Goal: Task Accomplishment & Management: Use online tool/utility

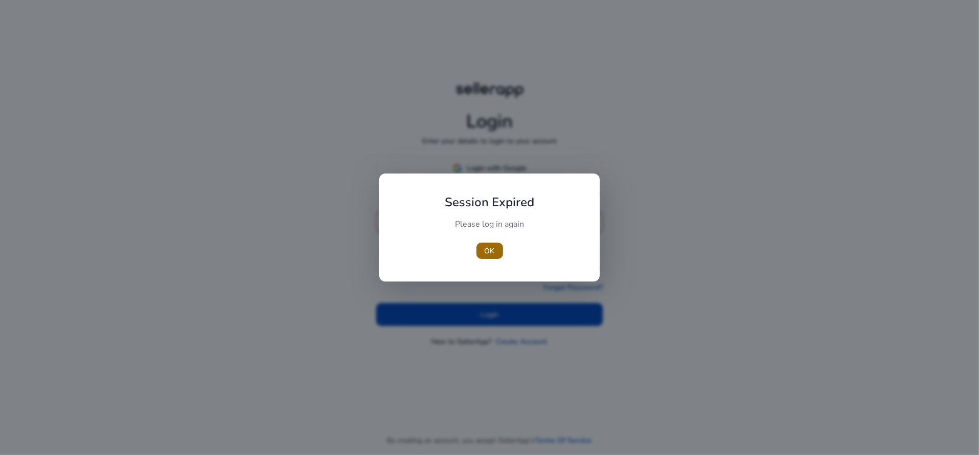
type input "**********"
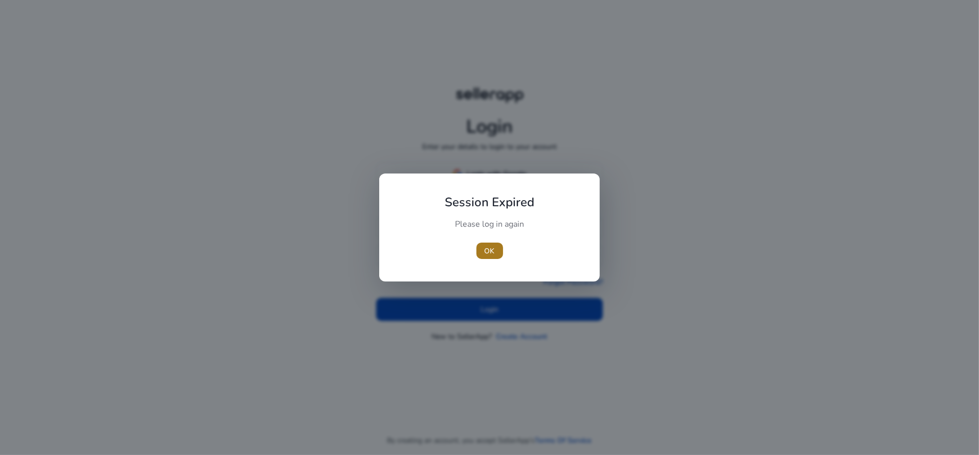
click at [493, 259] on span "button" at bounding box center [489, 250] width 27 height 25
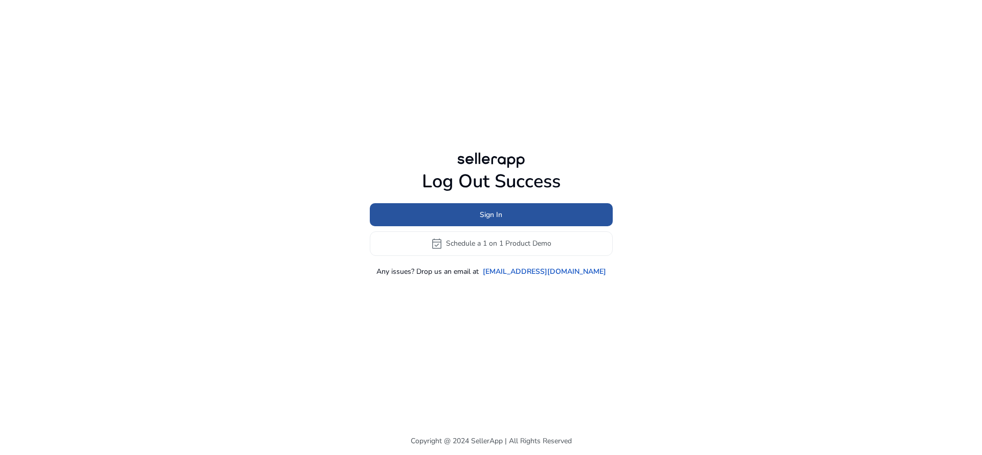
click at [508, 212] on span at bounding box center [491, 214] width 243 height 25
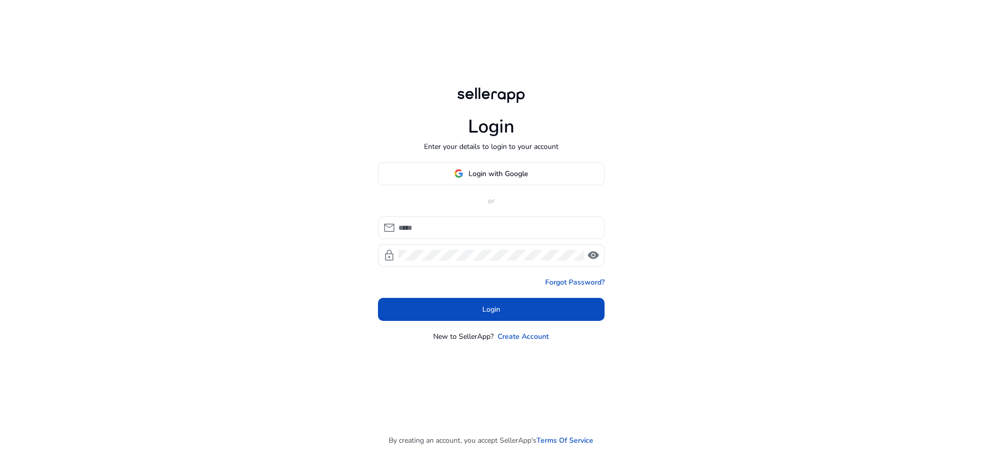
type input "**********"
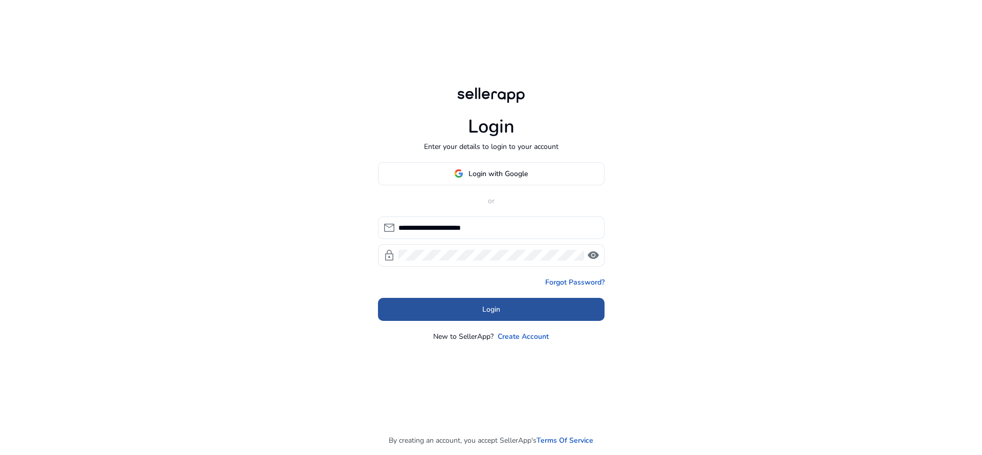
click at [493, 306] on span "Login" at bounding box center [491, 309] width 18 height 11
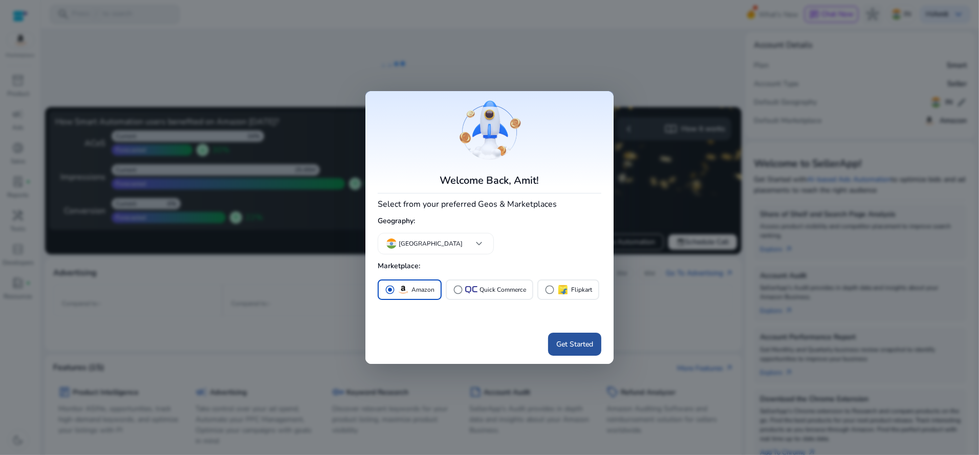
click at [575, 351] on span at bounding box center [574, 344] width 53 height 25
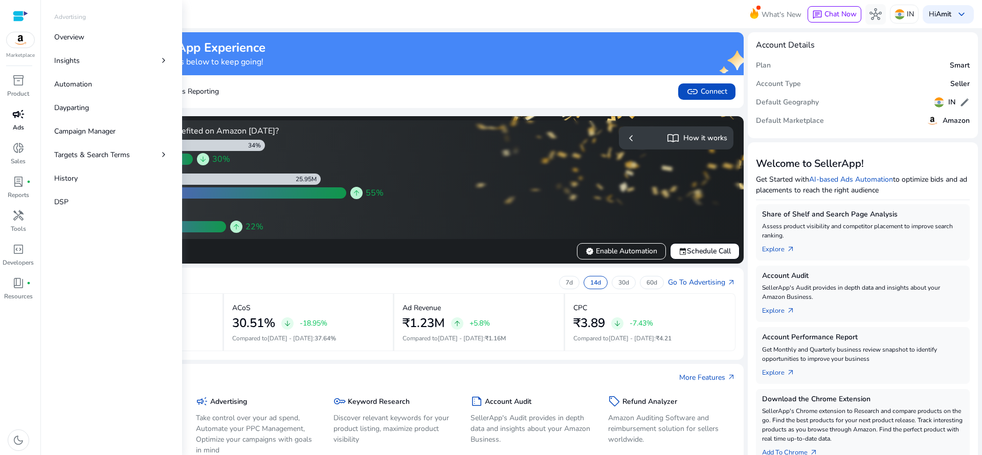
click at [23, 111] on span "campaign" at bounding box center [18, 114] width 12 height 12
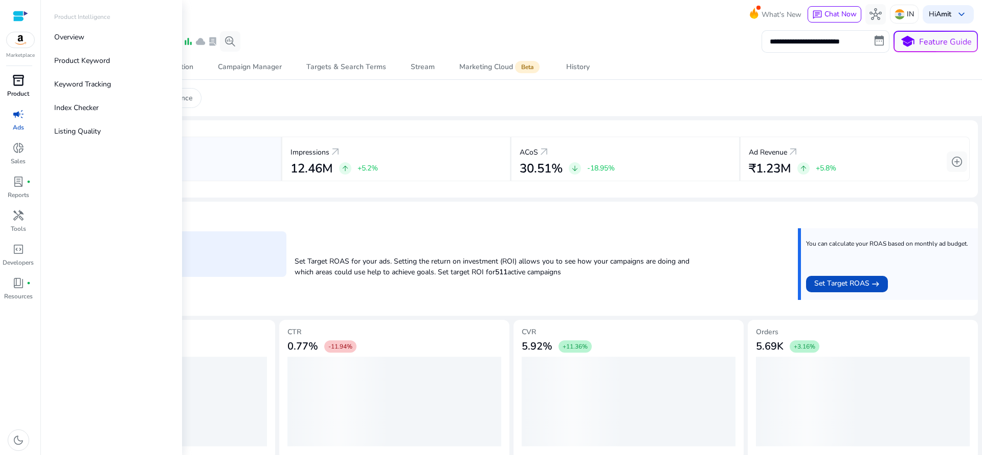
click at [19, 76] on span "inventory_2" at bounding box center [18, 80] width 12 height 12
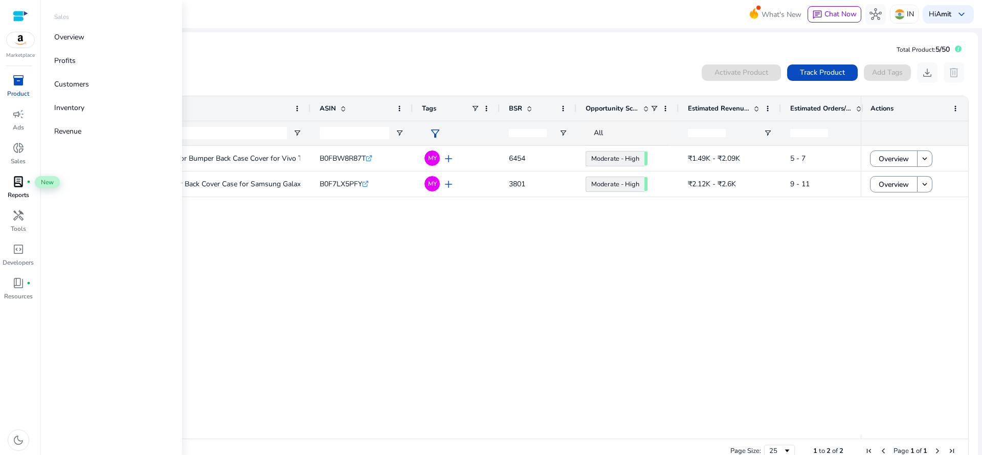
click at [18, 180] on span "lab_profile" at bounding box center [18, 181] width 12 height 12
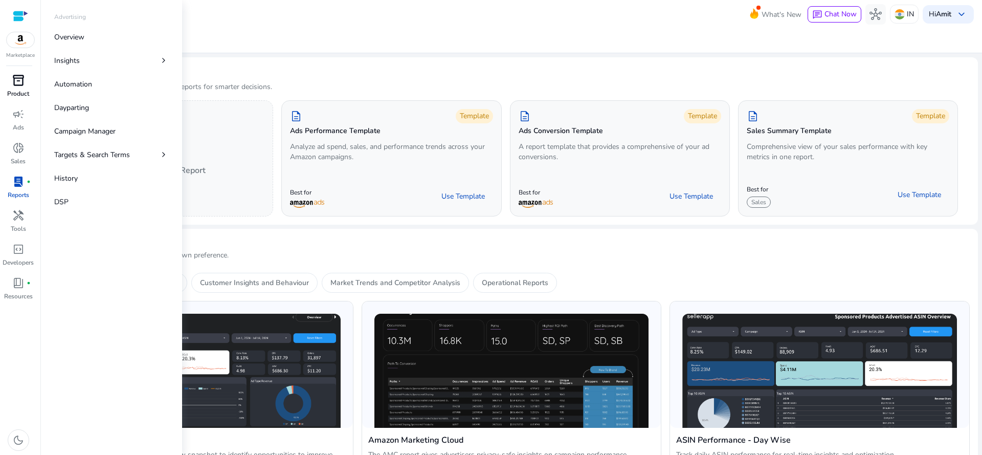
click at [15, 110] on span "campaign" at bounding box center [18, 114] width 12 height 12
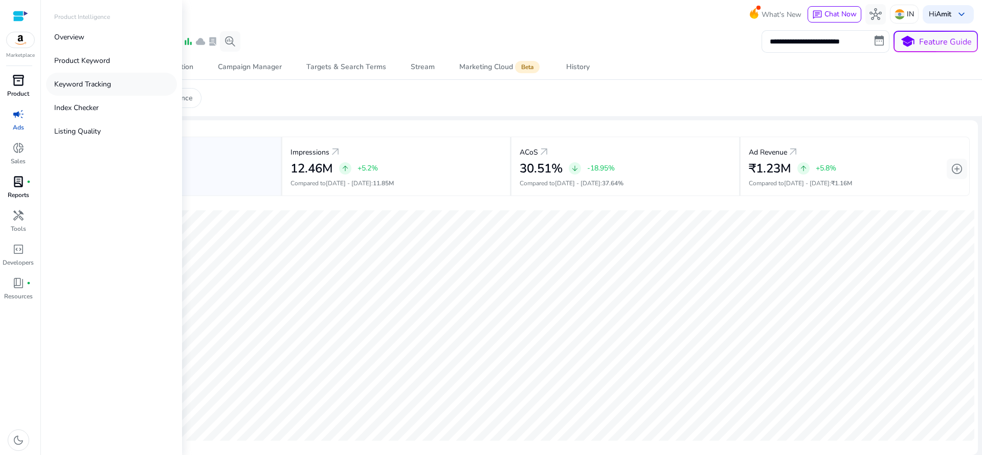
click at [71, 78] on link "Keyword Tracking" at bounding box center [111, 84] width 131 height 23
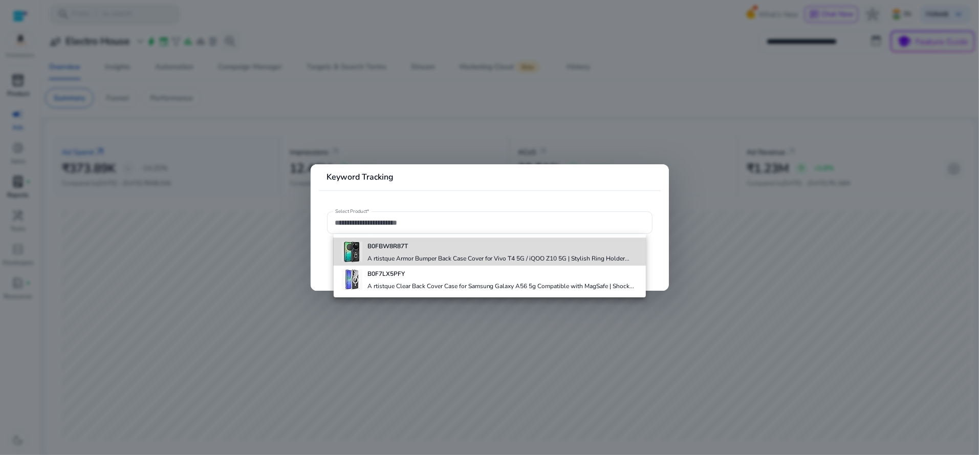
click at [439, 258] on h4 "A rtistque Armor Bumper Back Case Cover for Vivo T4 5G / iQOO Z10 5G | Stylish …" at bounding box center [498, 258] width 262 height 8
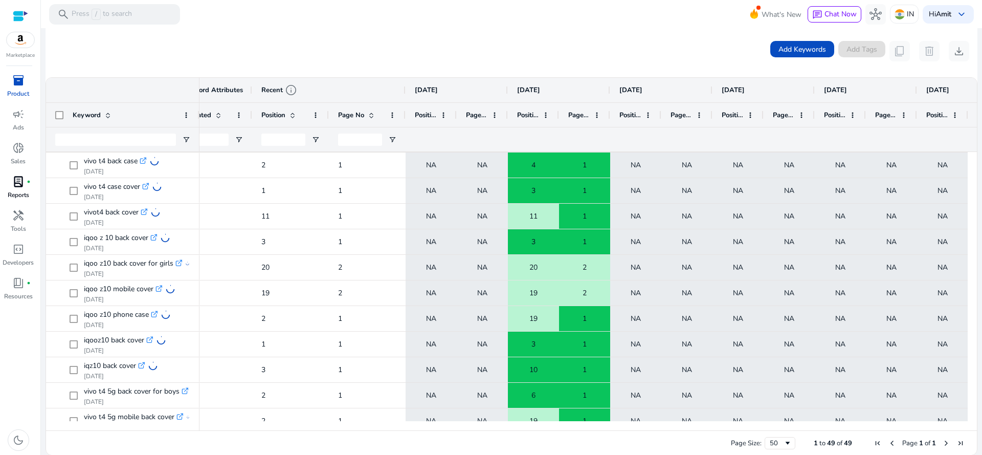
drag, startPoint x: 594, startPoint y: 425, endPoint x: 531, endPoint y: 426, distance: 62.9
click at [531, 426] on div at bounding box center [584, 425] width 768 height 9
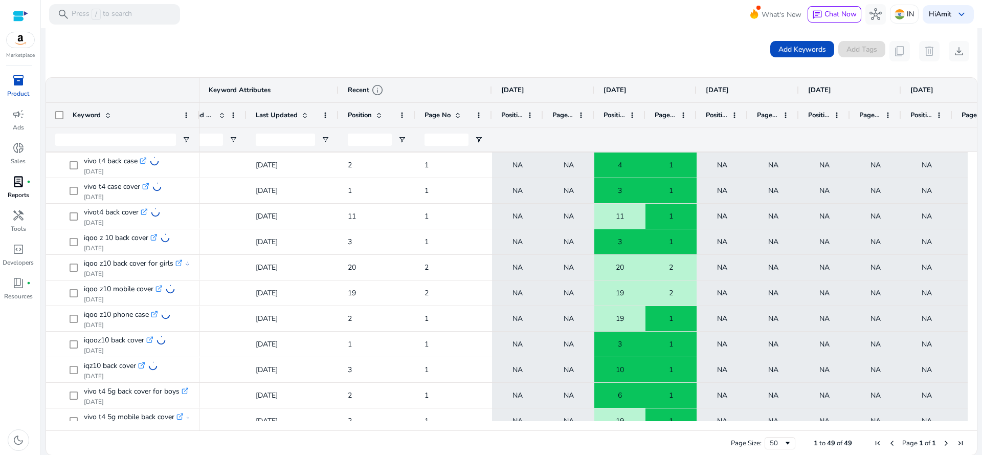
drag, startPoint x: 542, startPoint y: 425, endPoint x: 450, endPoint y: 427, distance: 92.1
click at [450, 427] on div at bounding box center [584, 425] width 768 height 9
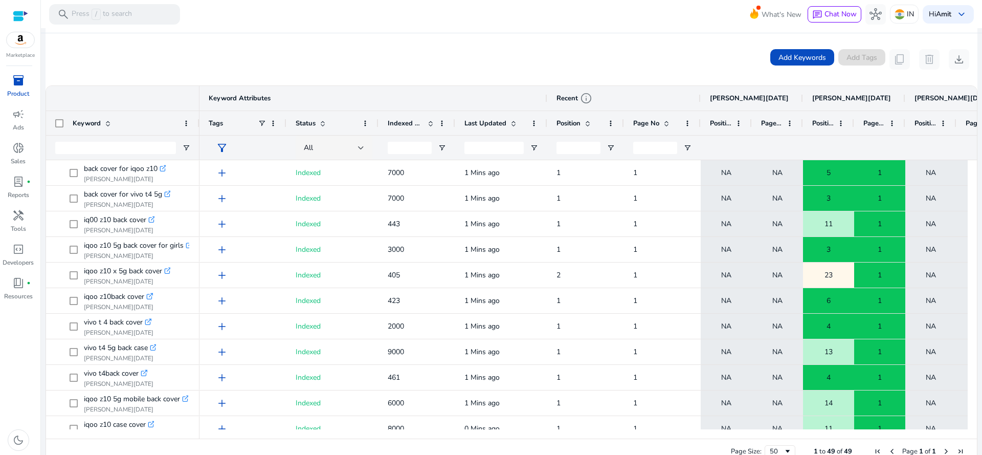
scroll to position [186, 0]
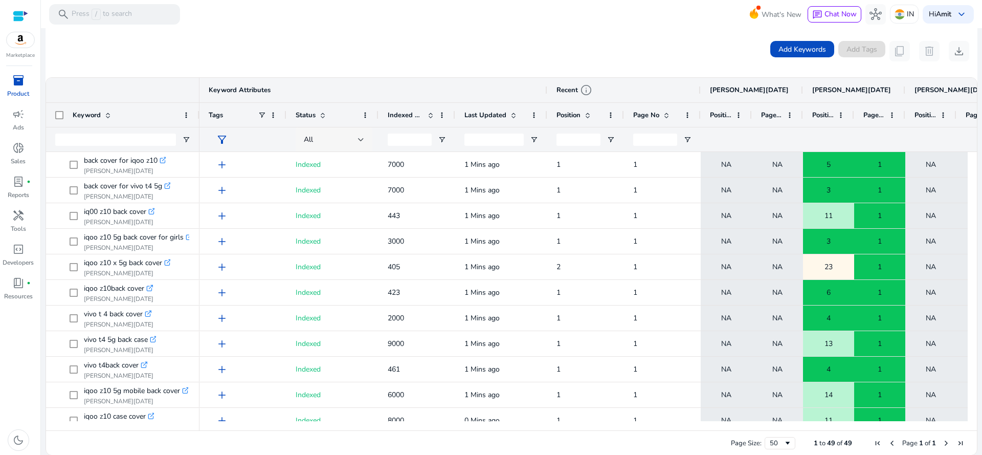
click at [365, 133] on div "All" at bounding box center [334, 139] width 77 height 25
click at [423, 60] on div at bounding box center [491, 227] width 982 height 455
click at [438, 136] on span "Open Filter Menu" at bounding box center [442, 140] width 8 height 8
click at [430, 118] on div "Indexed Products" at bounding box center [411, 114] width 47 height 19
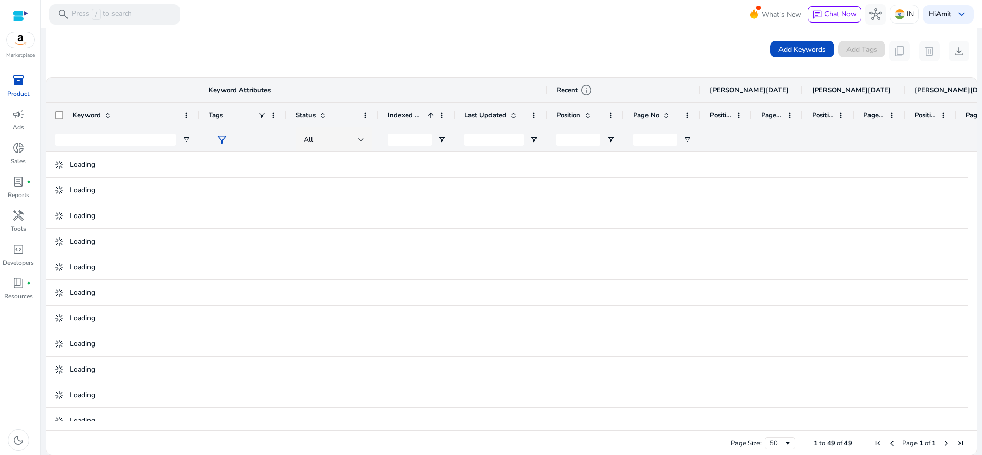
scroll to position [0, 0]
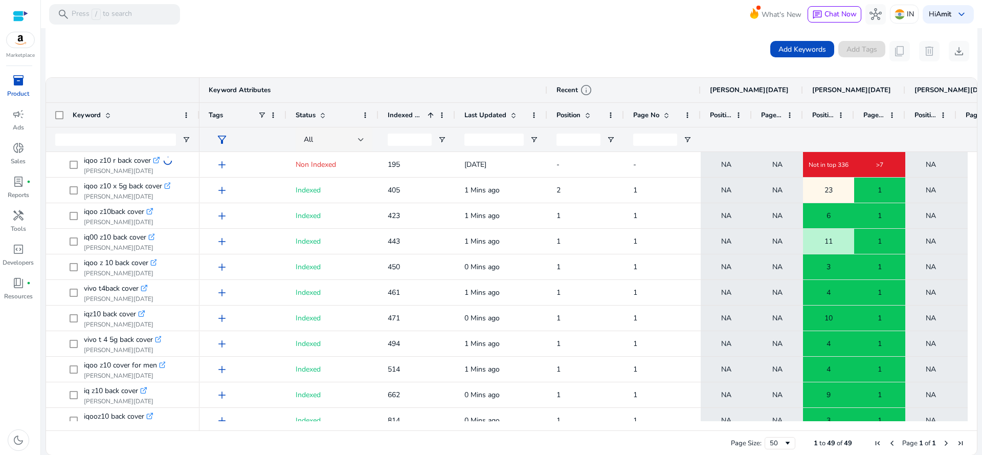
click at [428, 111] on span at bounding box center [431, 115] width 8 height 8
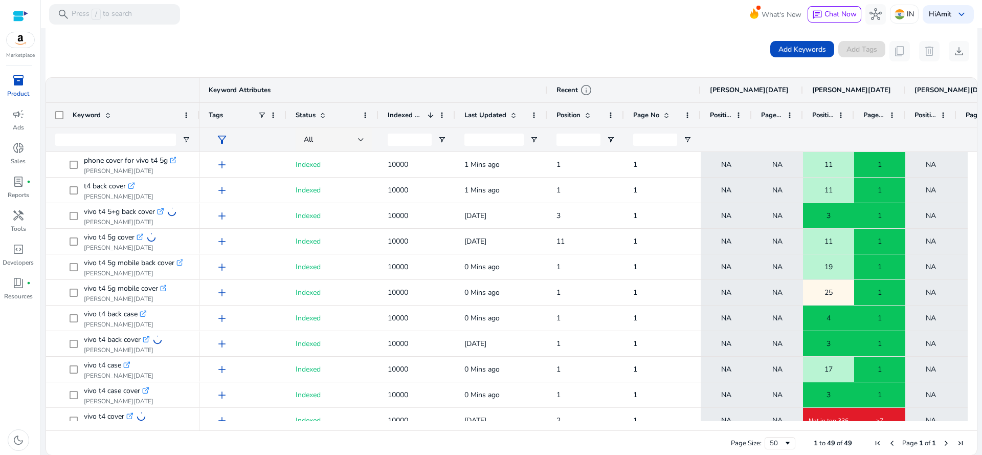
click at [428, 111] on span at bounding box center [431, 115] width 8 height 8
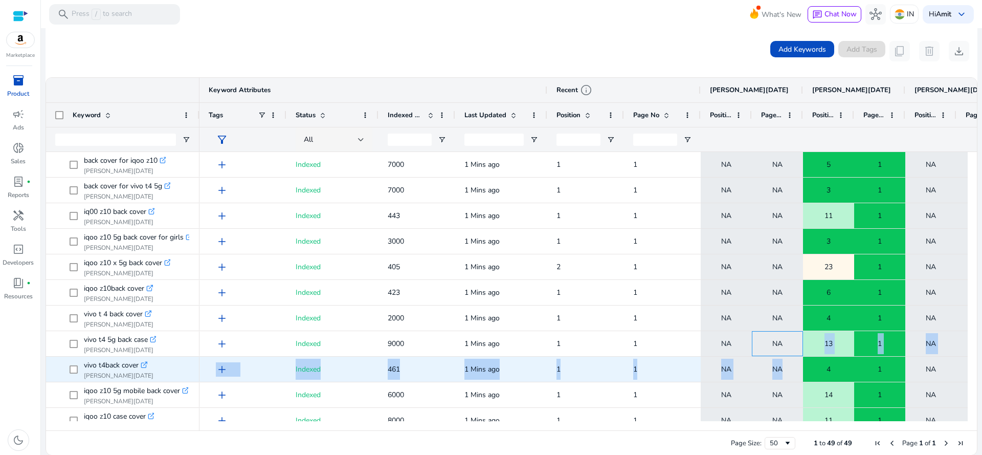
drag, startPoint x: 788, startPoint y: 336, endPoint x: 789, endPoint y: 371, distance: 35.3
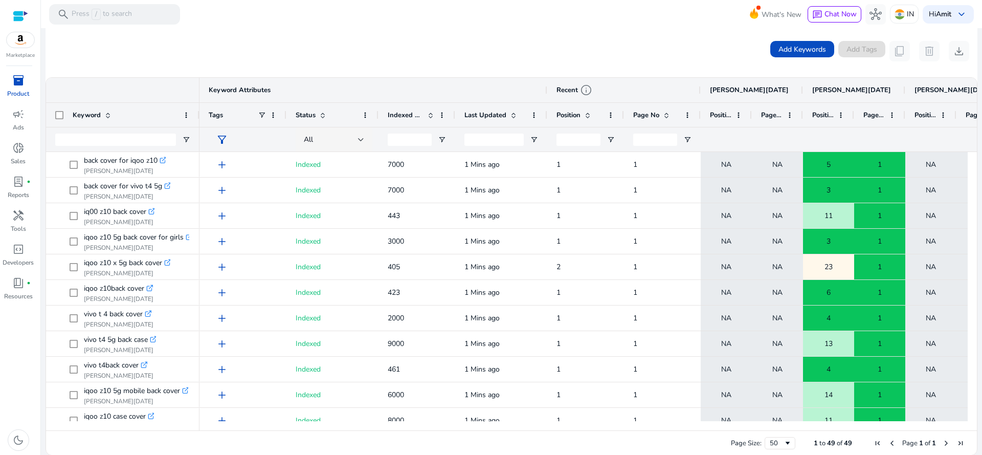
click at [611, 58] on div "Add Keywords Add Tags content_copy delete download" at bounding box center [512, 51] width 916 height 20
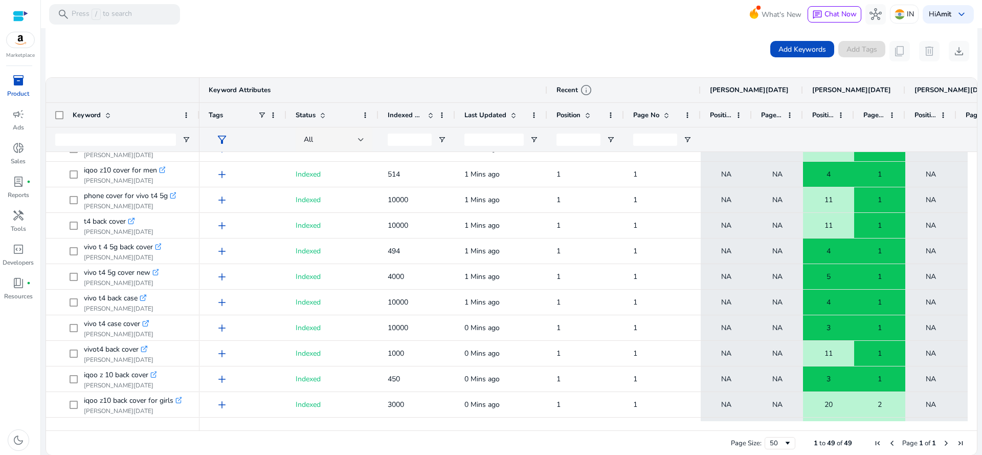
scroll to position [239, 0]
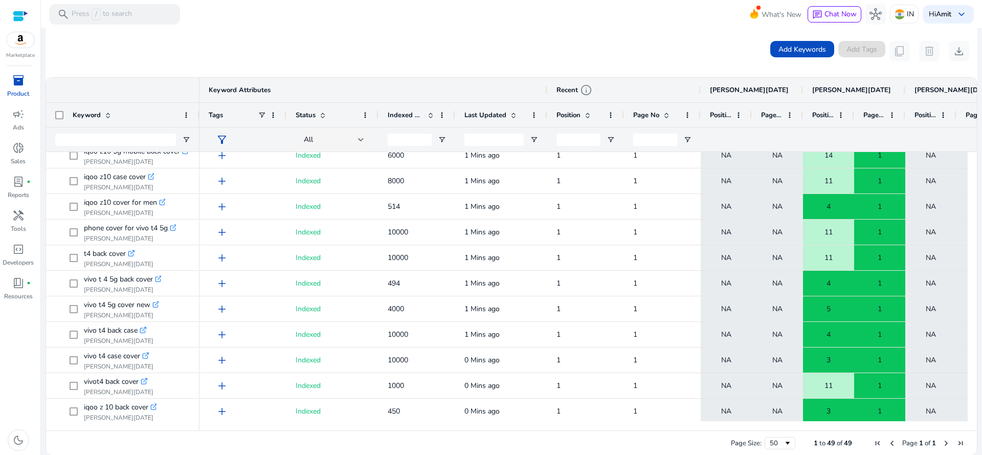
drag, startPoint x: 975, startPoint y: 234, endPoint x: 982, endPoint y: 262, distance: 28.9
click at [982, 262] on mat-sidenav-content "search Press / to search What's New chat Chat Now hub IN Hi Amit keyboard_arrow…" at bounding box center [511, 227] width 941 height 455
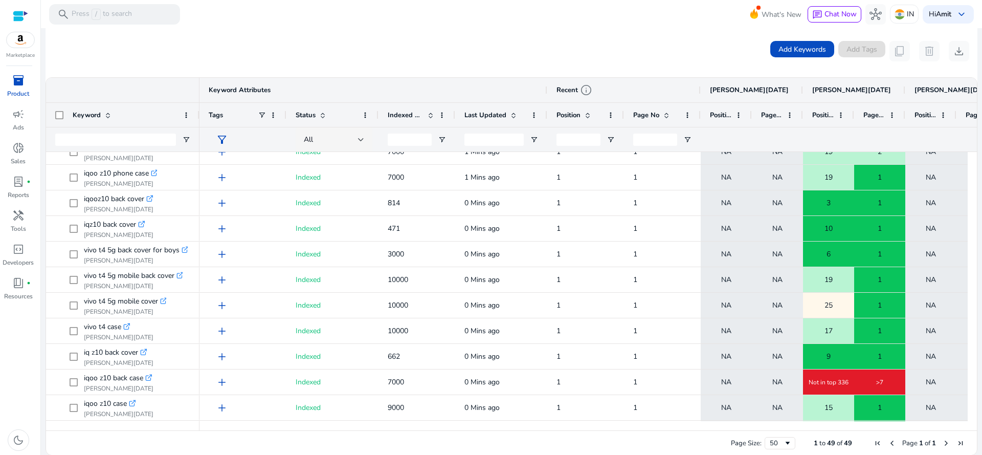
scroll to position [0, 0]
